Goal: Task Accomplishment & Management: Manage account settings

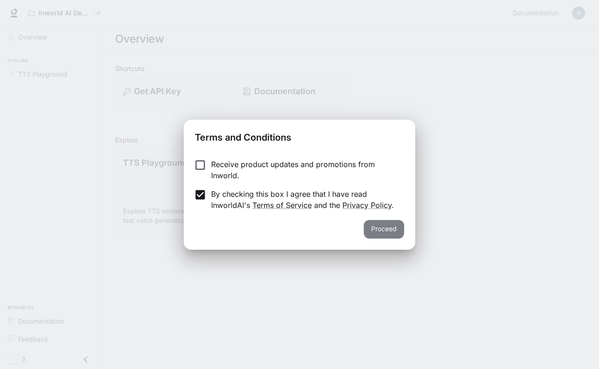
click at [382, 231] on button "Proceed" at bounding box center [383, 229] width 40 height 19
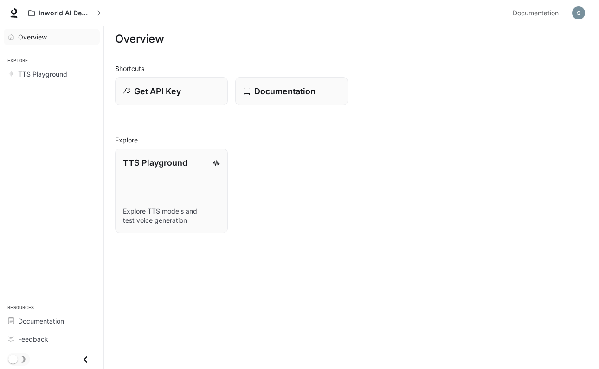
click at [39, 37] on span "Overview" at bounding box center [32, 37] width 29 height 10
click at [23, 38] on span "Overview" at bounding box center [33, 37] width 30 height 10
click at [12, 13] on icon at bounding box center [14, 11] width 6 height 6
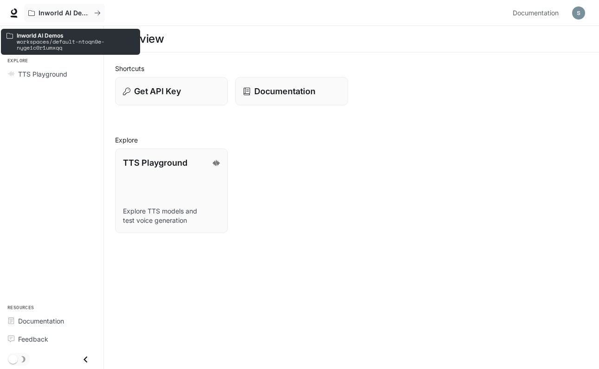
click at [96, 12] on icon "All workspaces" at bounding box center [97, 13] width 6 height 6
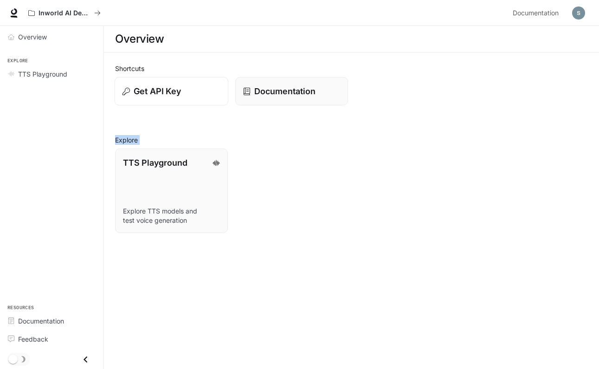
drag, startPoint x: 283, startPoint y: 257, endPoint x: 121, endPoint y: 83, distance: 237.2
click at [121, 83] on main "Overview Shortcuts Get API Key Documentation Explore TTS Playground Explore TTS…" at bounding box center [351, 197] width 495 height 343
click at [344, 162] on div "TTS Playground Explore TTS models and test voice generation" at bounding box center [348, 187] width 480 height 92
click at [14, 13] on icon at bounding box center [13, 12] width 9 height 9
click at [581, 13] on img "button" at bounding box center [578, 12] width 13 height 13
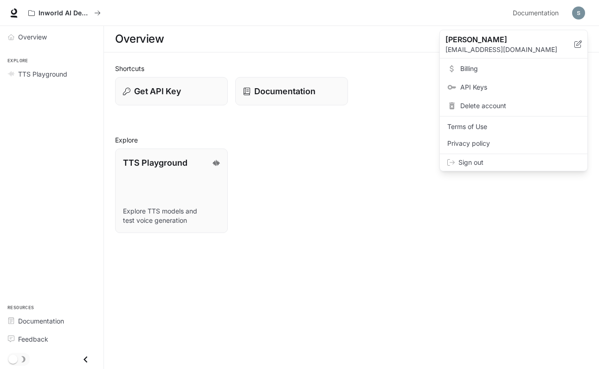
click at [533, 13] on div at bounding box center [299, 184] width 599 height 369
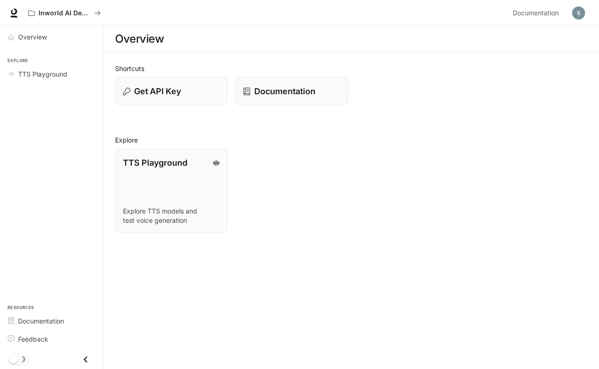
click at [573, 9] on img "button" at bounding box center [578, 12] width 13 height 13
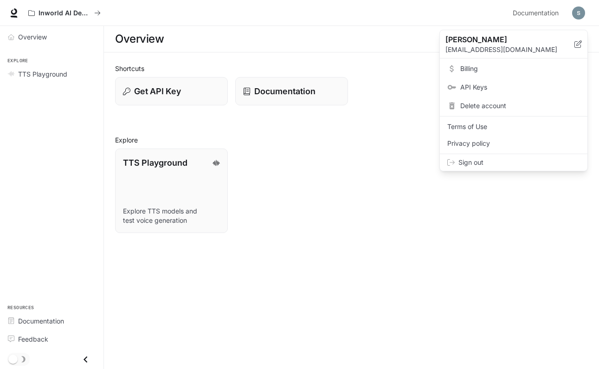
click at [489, 163] on span "Sign out" at bounding box center [518, 162] width 121 height 9
